Goal: Register for event/course

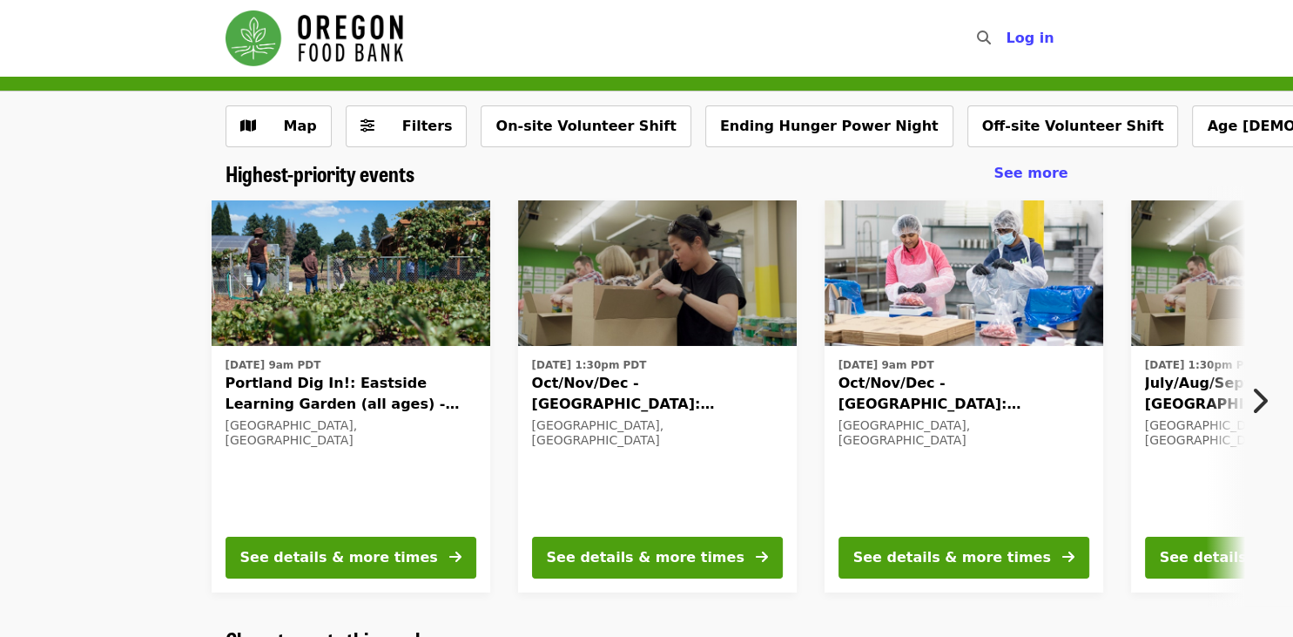
click at [640, 340] on img at bounding box center [657, 273] width 279 height 146
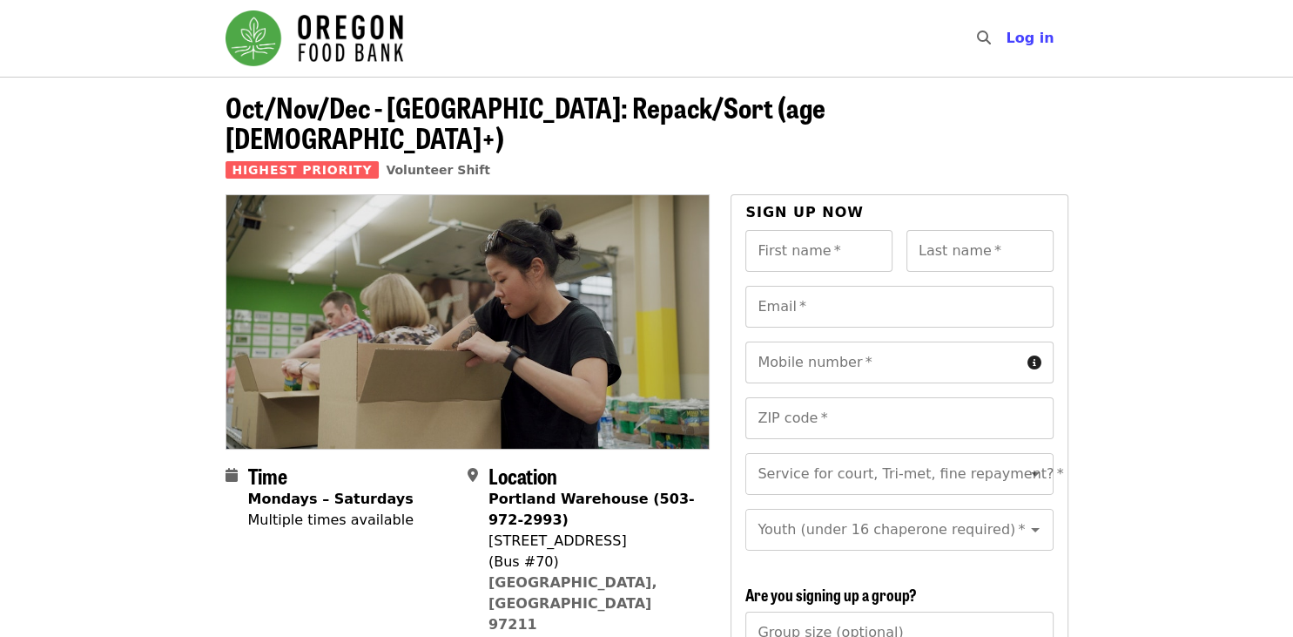
click at [640, 340] on img at bounding box center [467, 321] width 483 height 253
click at [631, 530] on div "[STREET_ADDRESS]" at bounding box center [592, 540] width 207 height 21
click at [331, 510] on div "Multiple times available" at bounding box center [330, 520] width 165 height 21
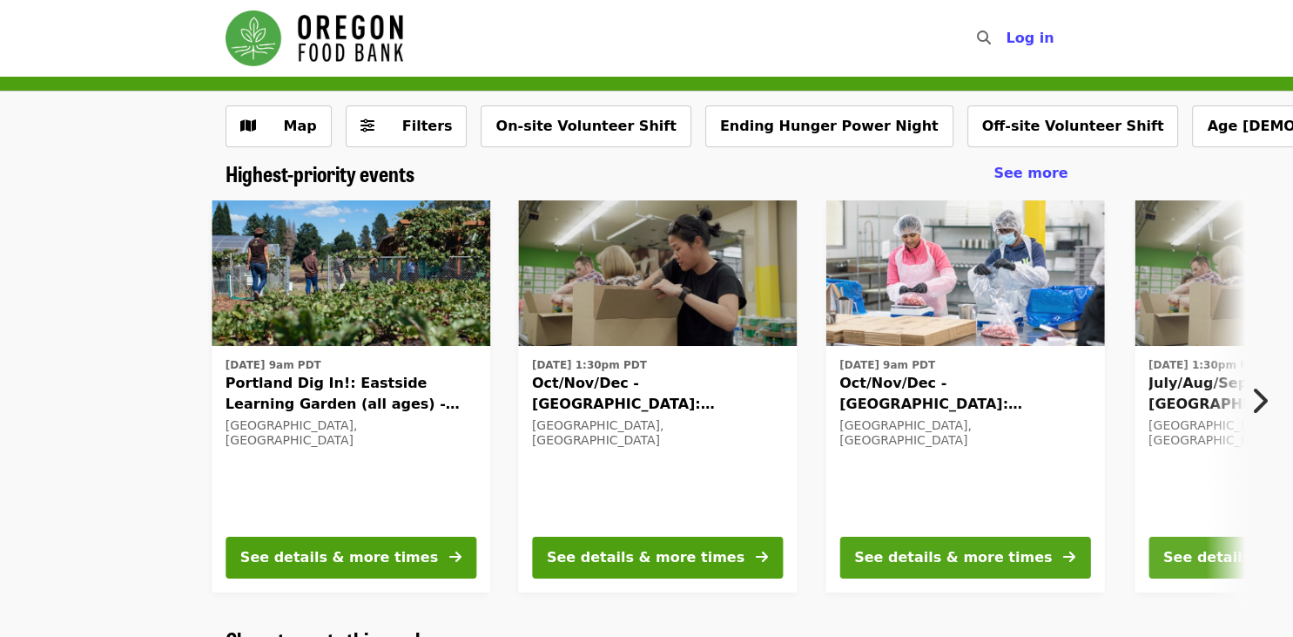
click at [588, 336] on img at bounding box center [657, 273] width 279 height 146
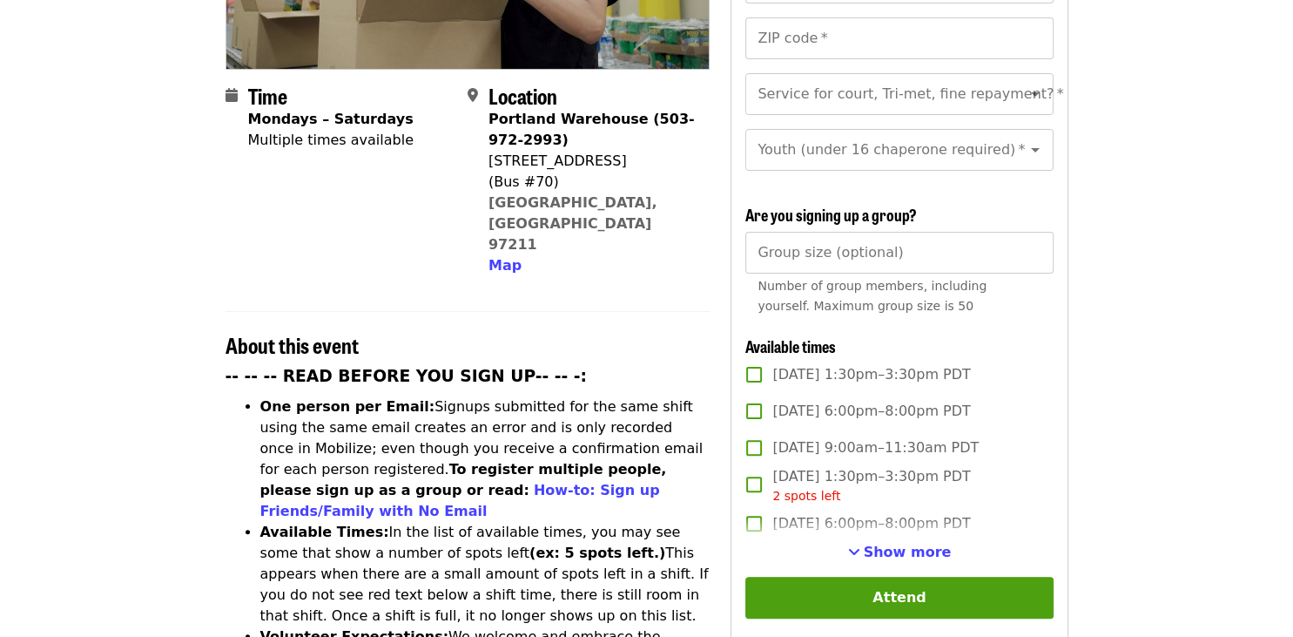
scroll to position [368, 0]
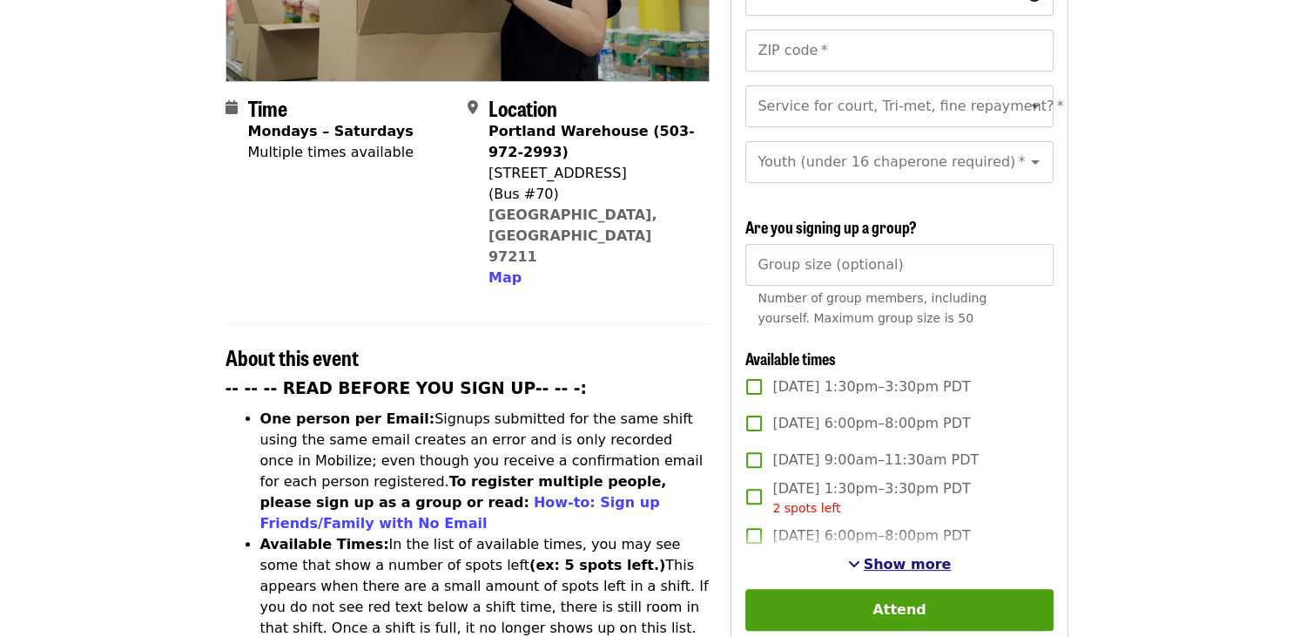
click at [884, 556] on span "Show more" at bounding box center [908, 564] width 88 height 17
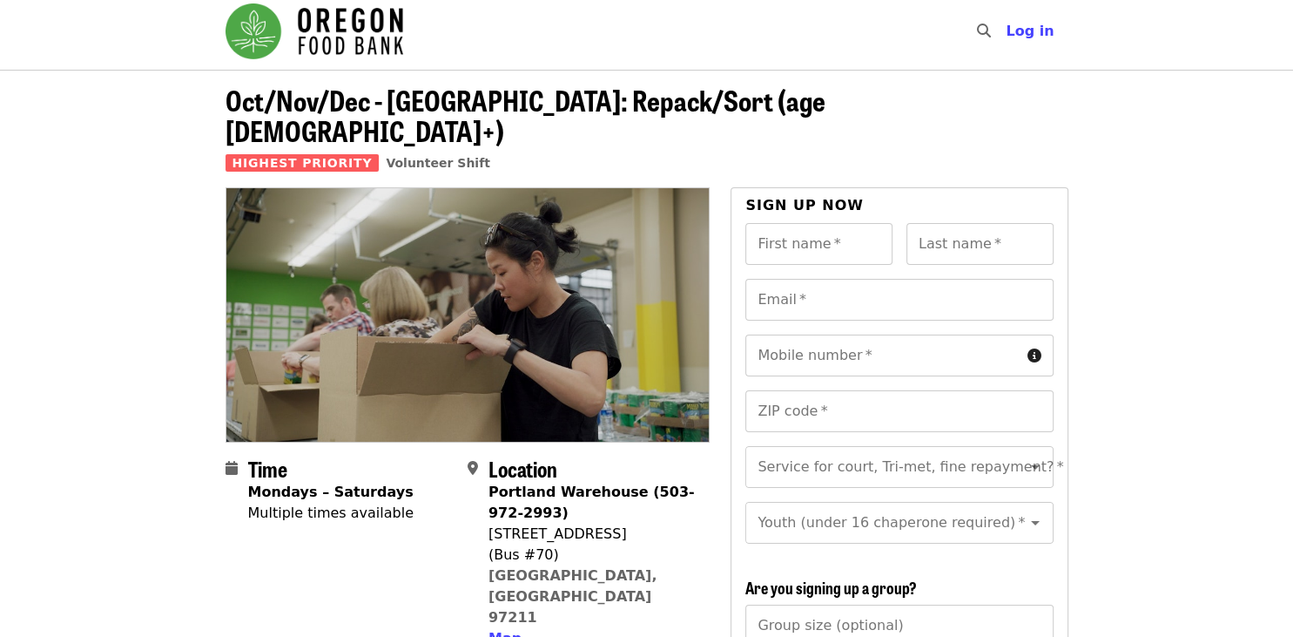
scroll to position [0, 0]
